Goal: Task Accomplishment & Management: Manage account settings

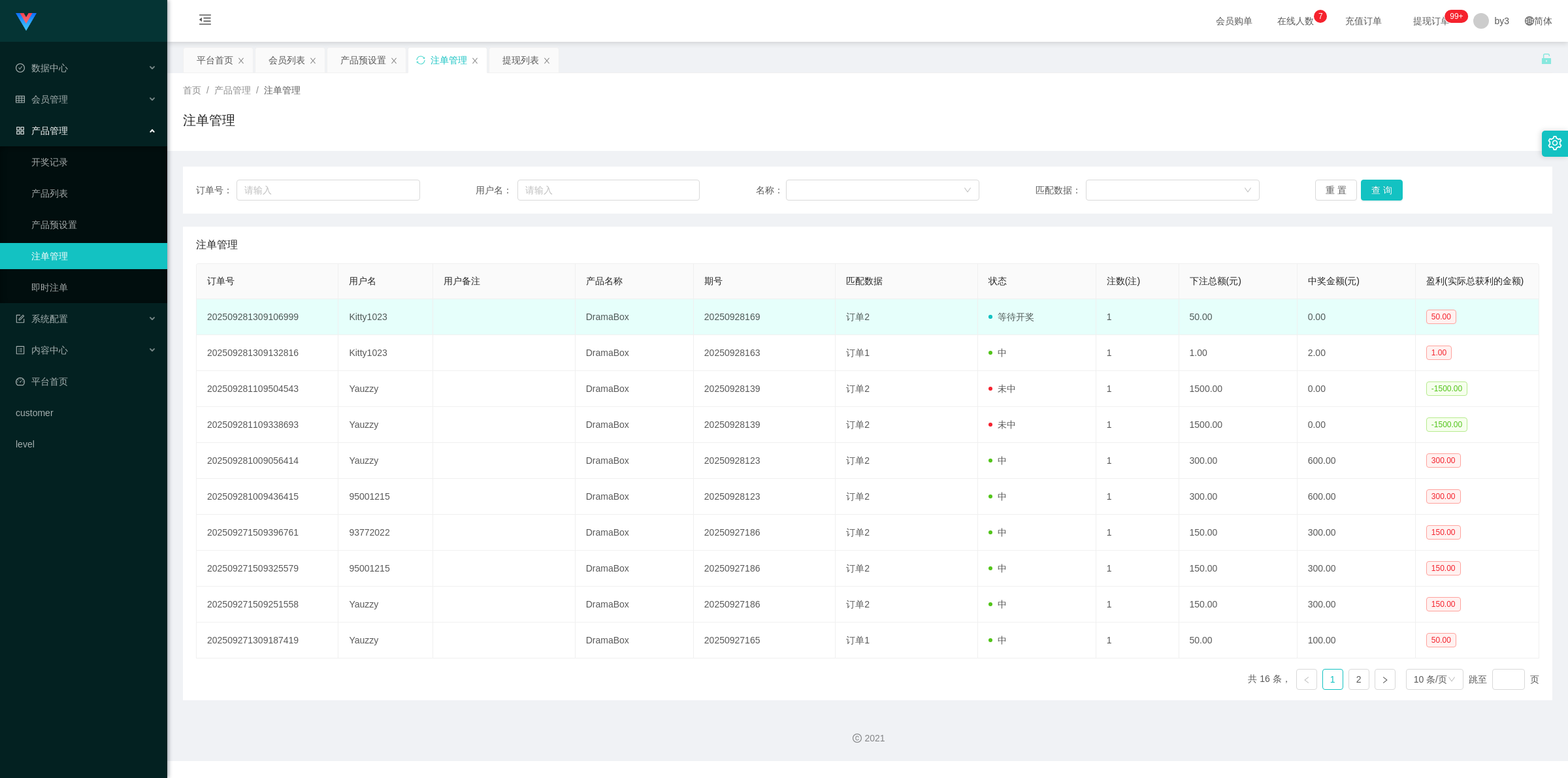
click at [377, 315] on td "Kitty1023" at bounding box center [385, 317] width 95 height 36
copy td "Kitty1023"
click at [364, 315] on td "Kitty1023" at bounding box center [385, 317] width 95 height 36
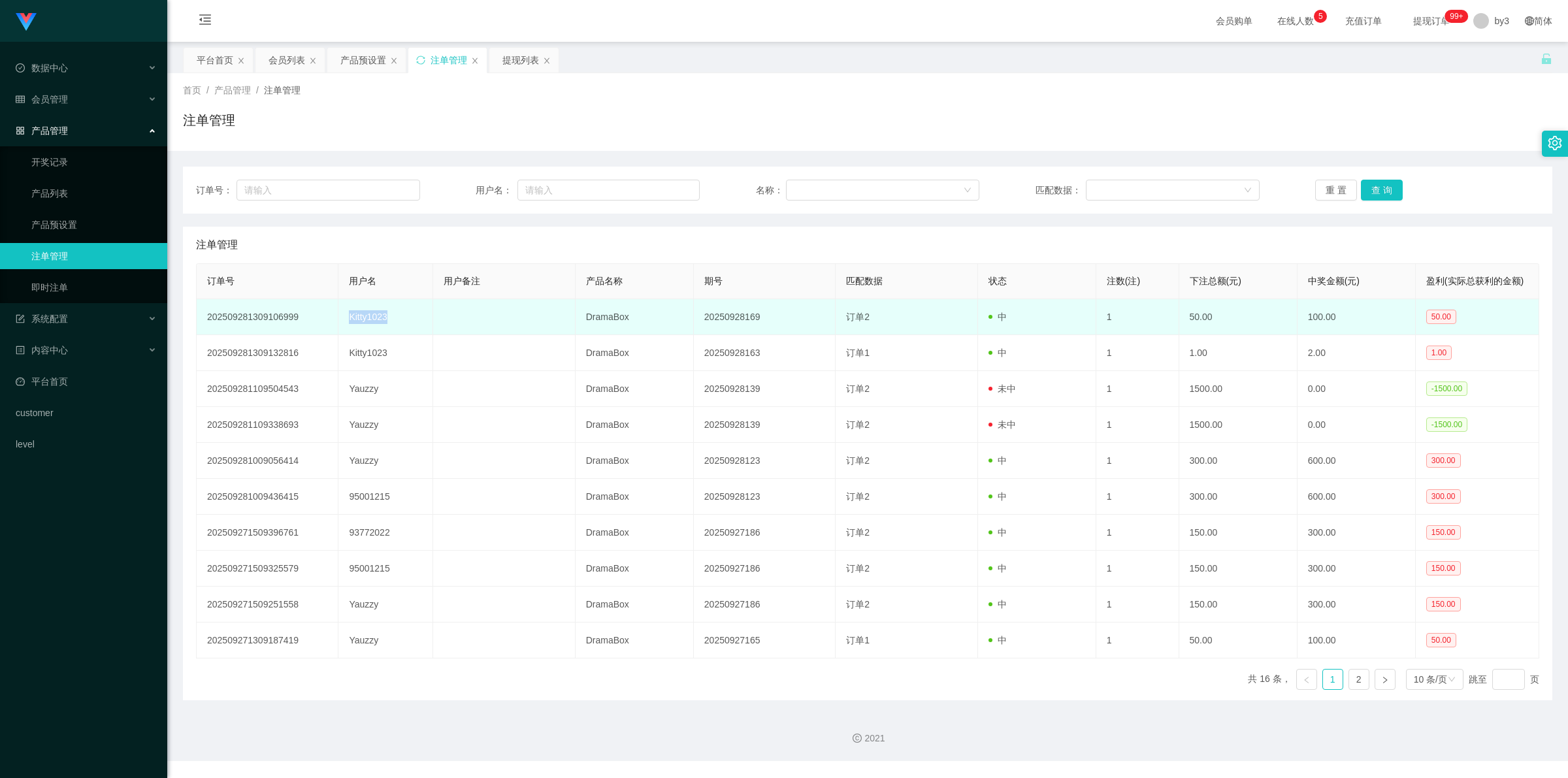
click at [364, 315] on td "Kitty1023" at bounding box center [385, 317] width 95 height 36
copy td "Kitty1023"
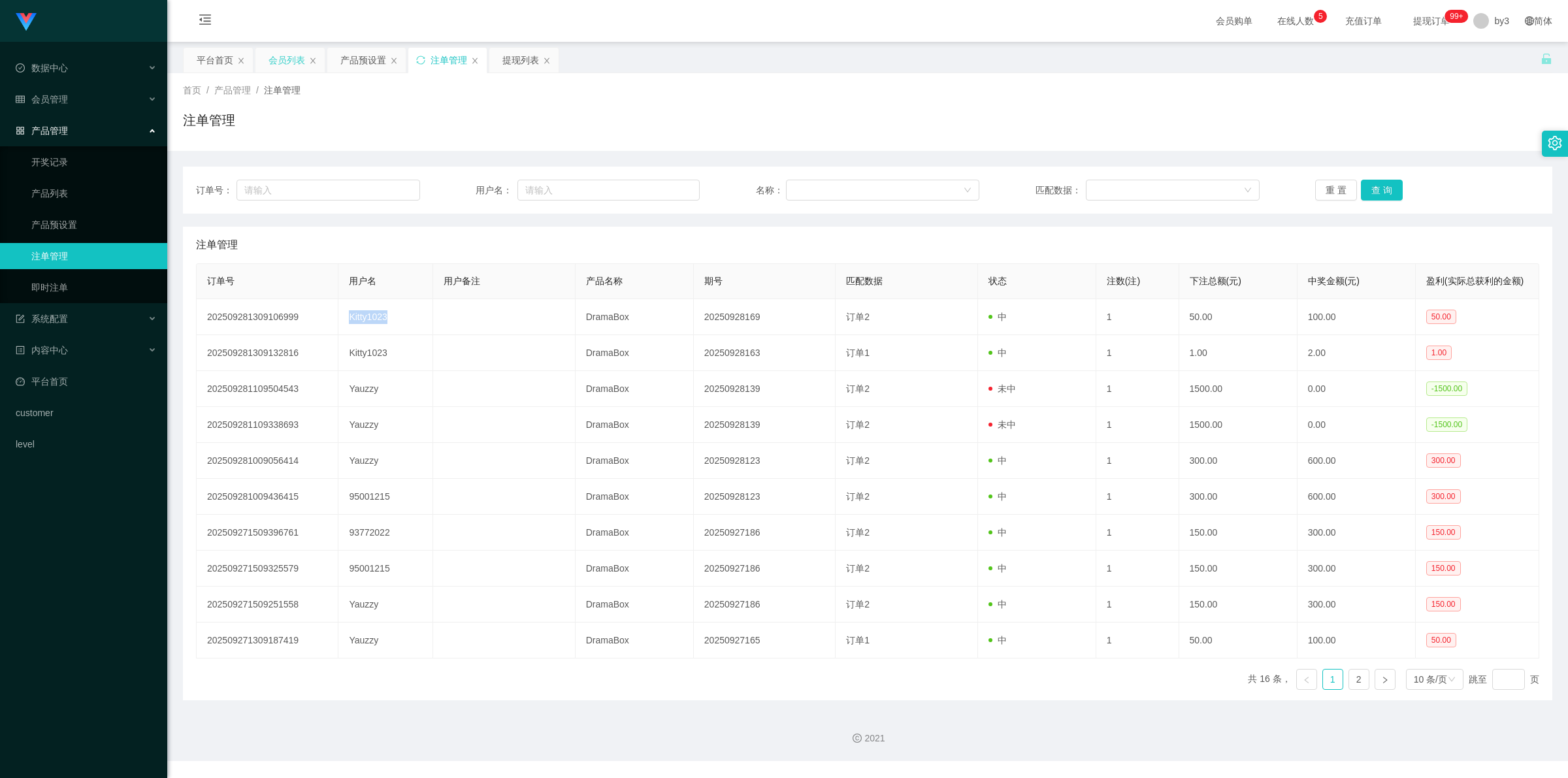
click at [288, 59] on div "会员列表" at bounding box center [286, 60] width 37 height 25
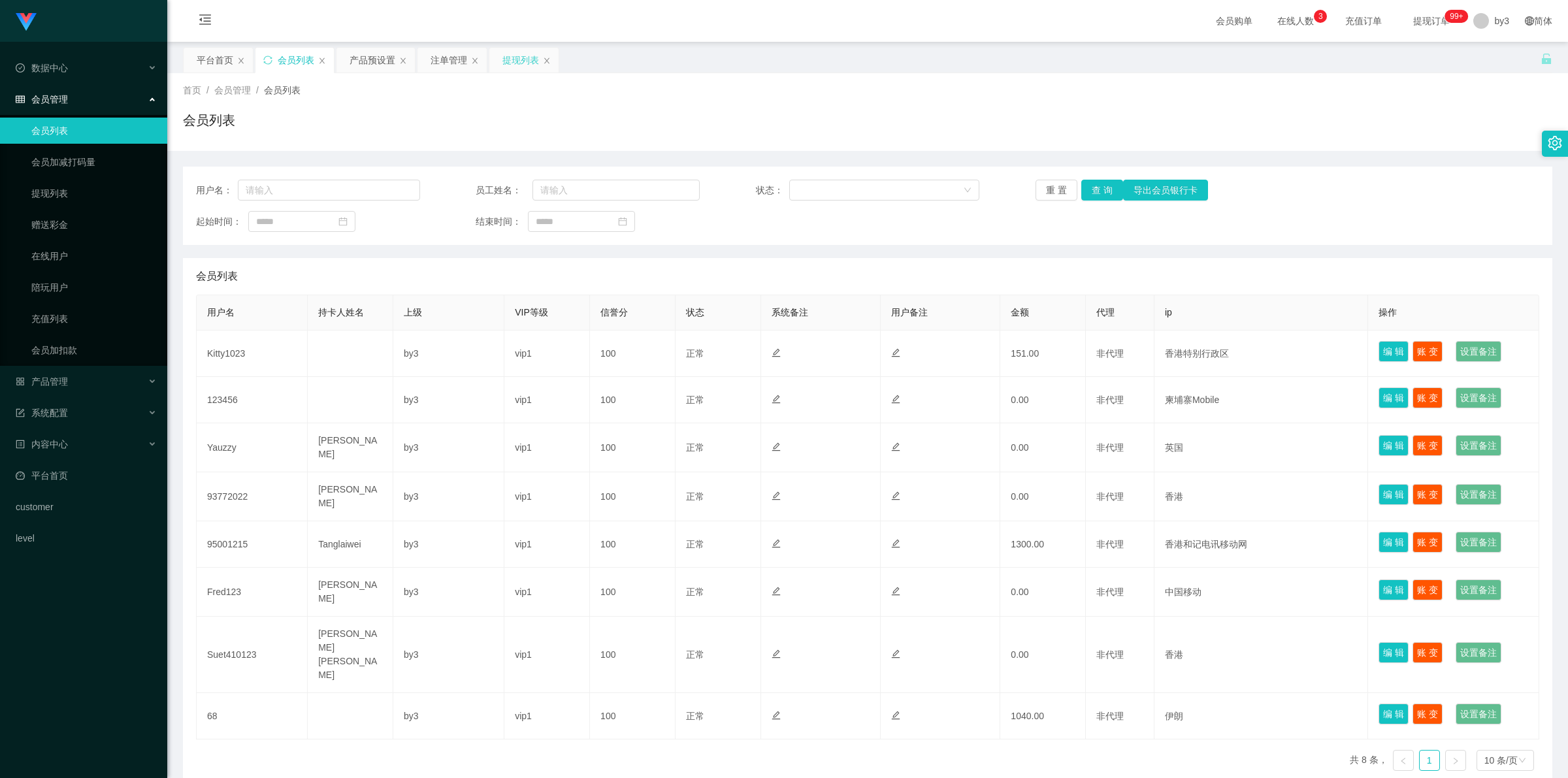
click at [510, 63] on div "提现列表" at bounding box center [520, 60] width 37 height 25
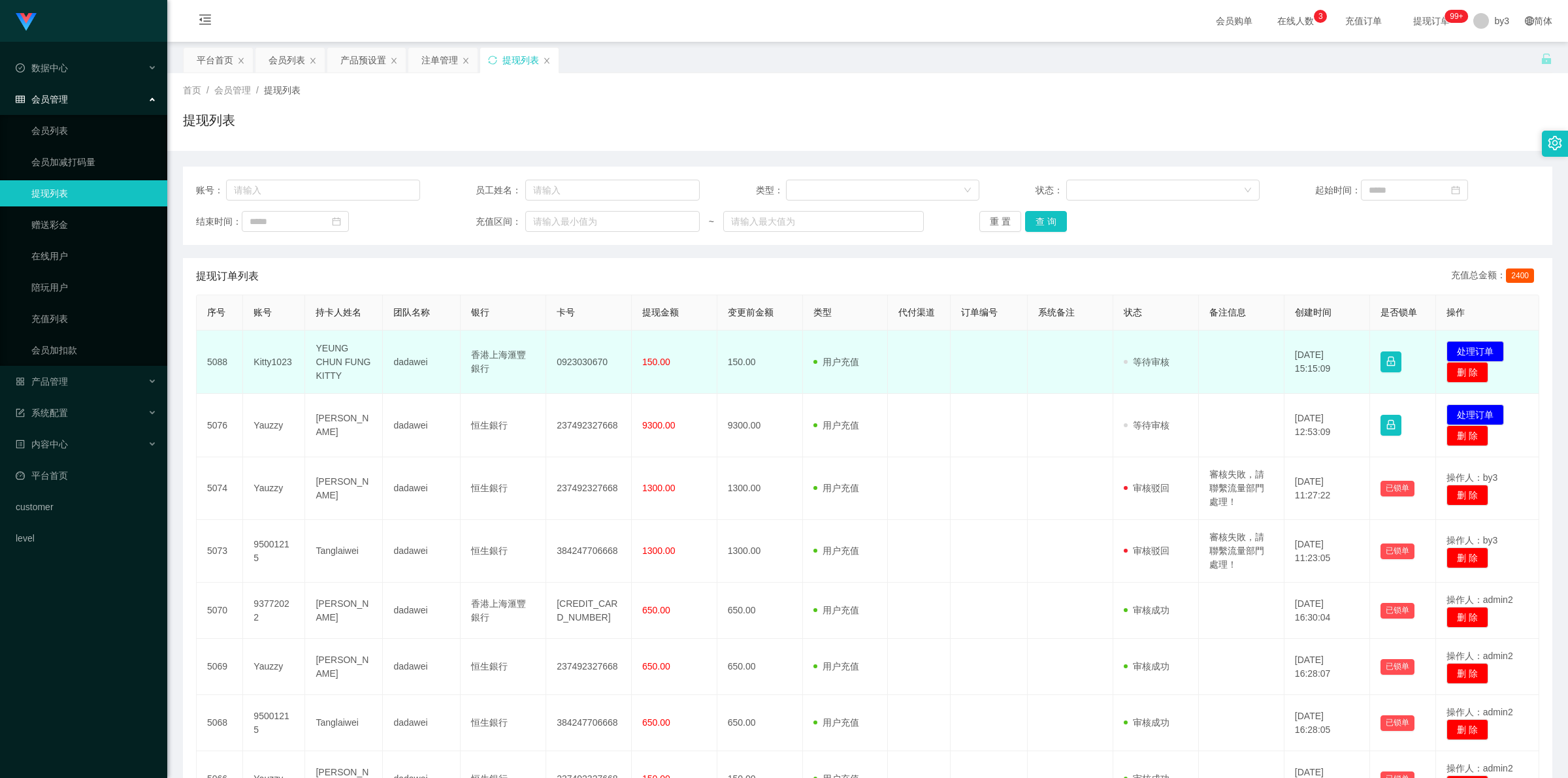
click at [269, 364] on td "Kitty1023" at bounding box center [274, 363] width 62 height 63
copy td "Kitty1023"
